Goal: Check status: Check status

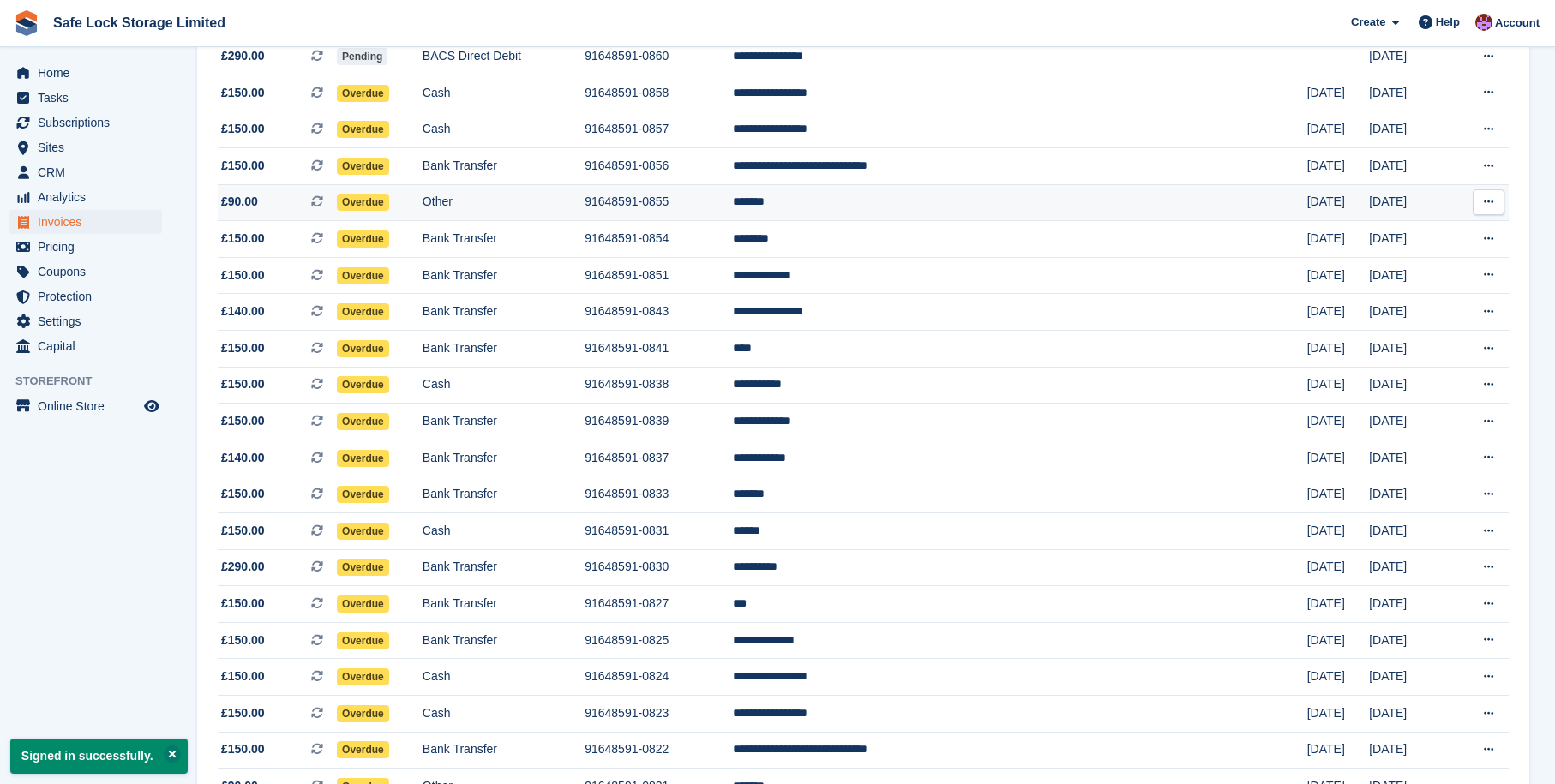
scroll to position [287, 0]
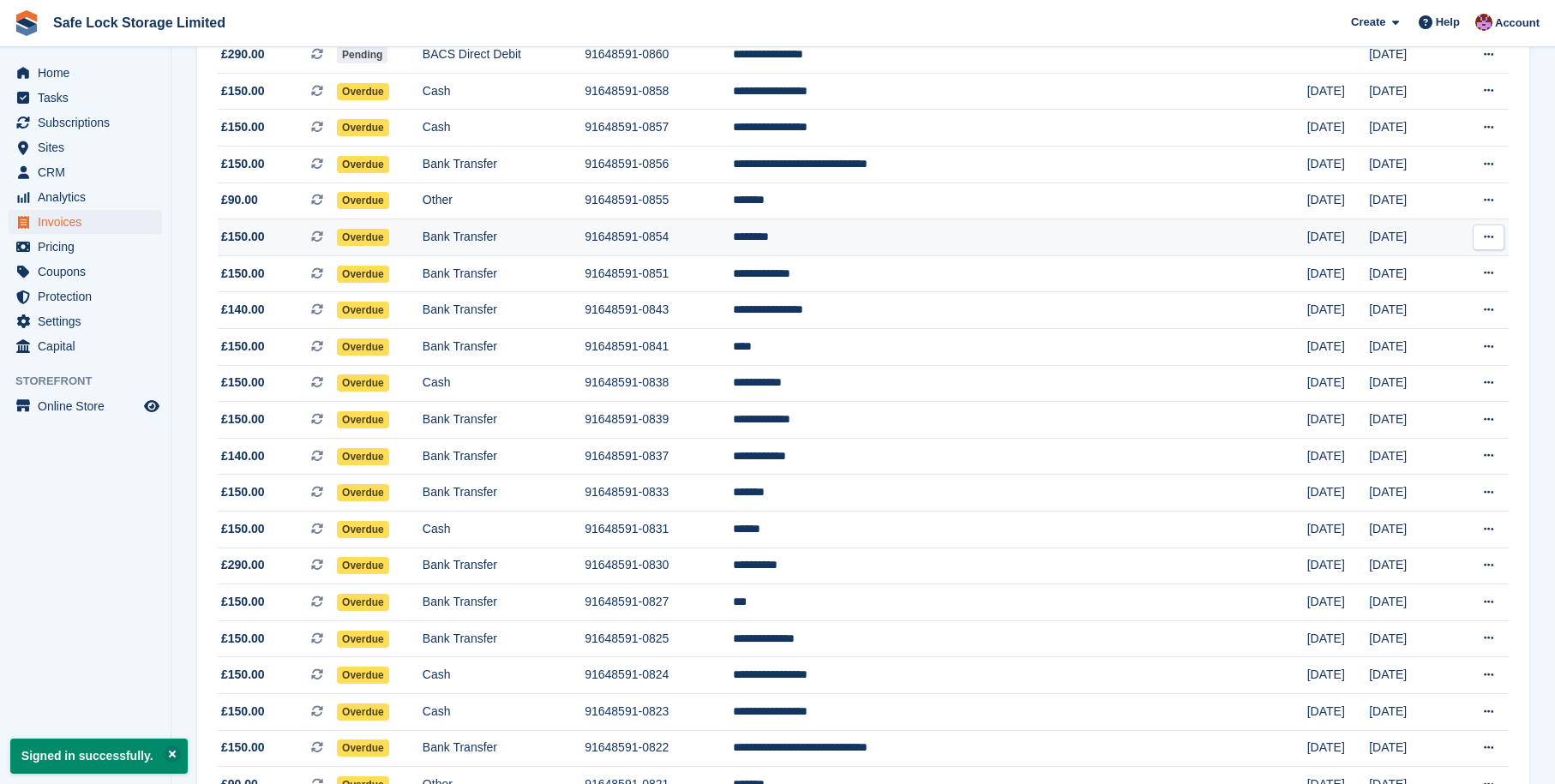
click at [732, 235] on td "91648591-0854" at bounding box center [659, 237] width 149 height 37
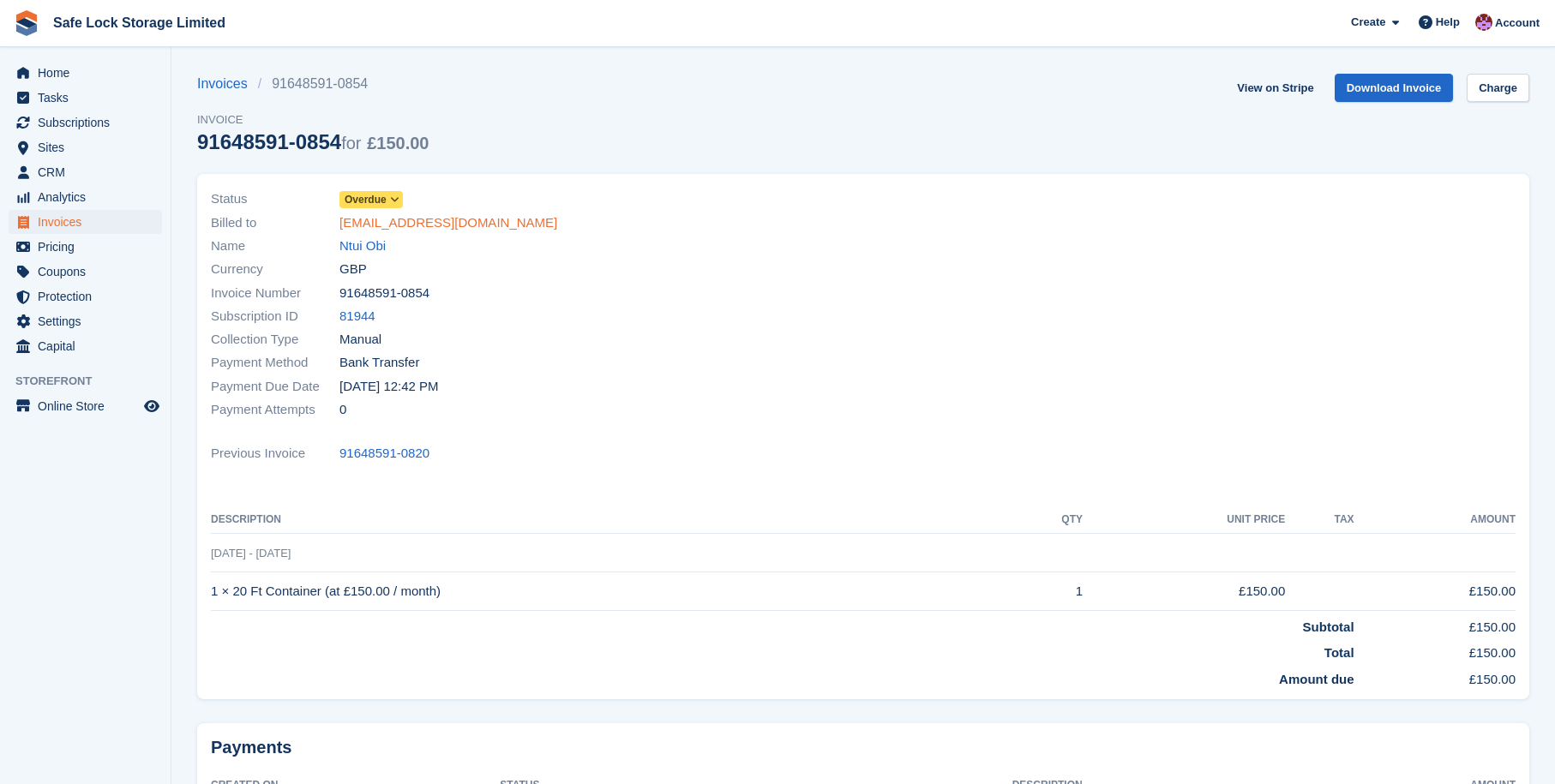
click at [381, 224] on link "ntuiobi@gmail.com" at bounding box center [448, 223] width 218 height 20
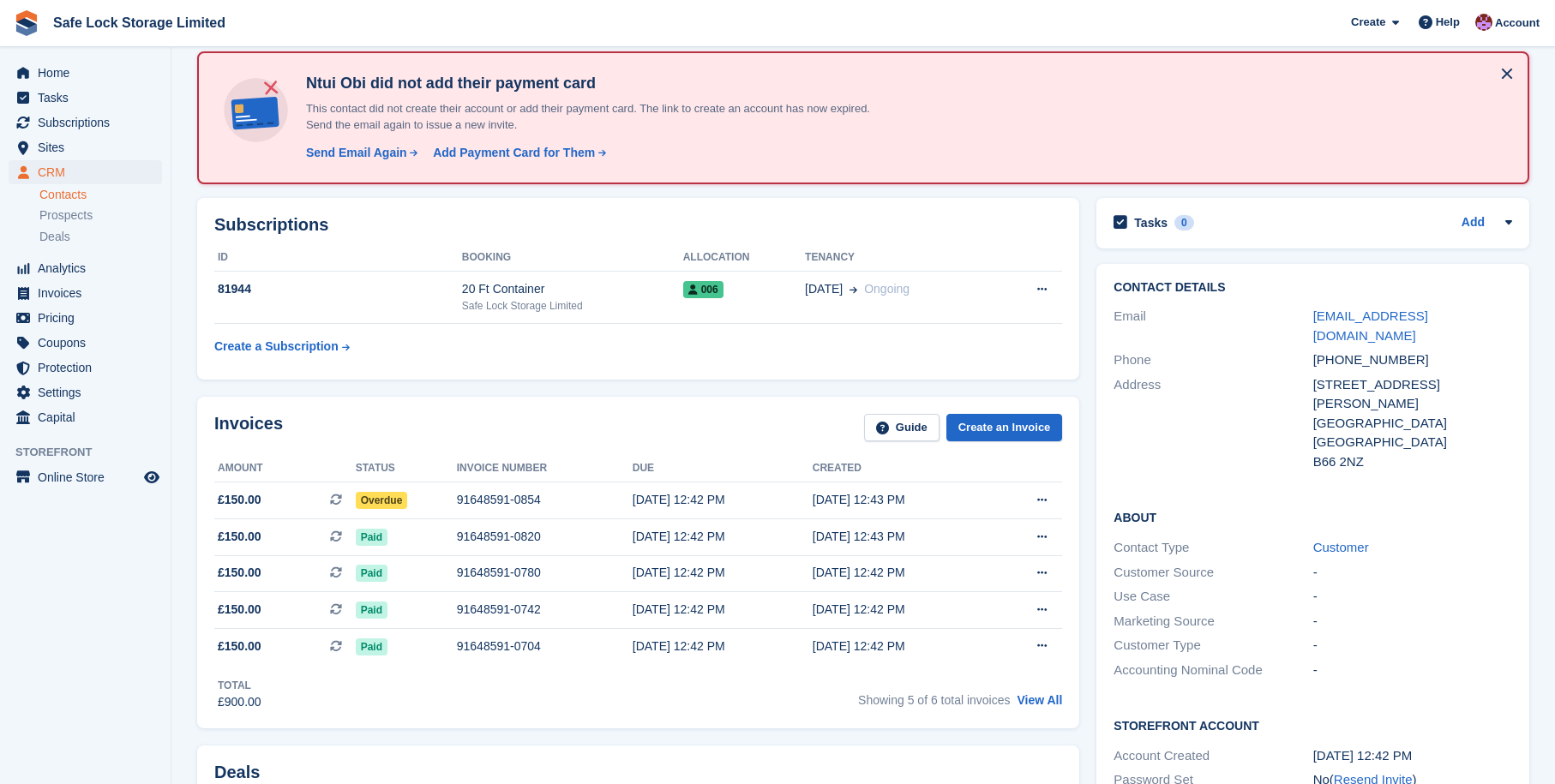
scroll to position [82, 0]
